Goal: Information Seeking & Learning: Learn about a topic

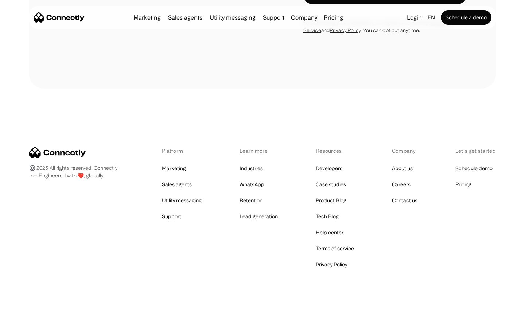
scroll to position [294, 0]
